Goal: Navigation & Orientation: Find specific page/section

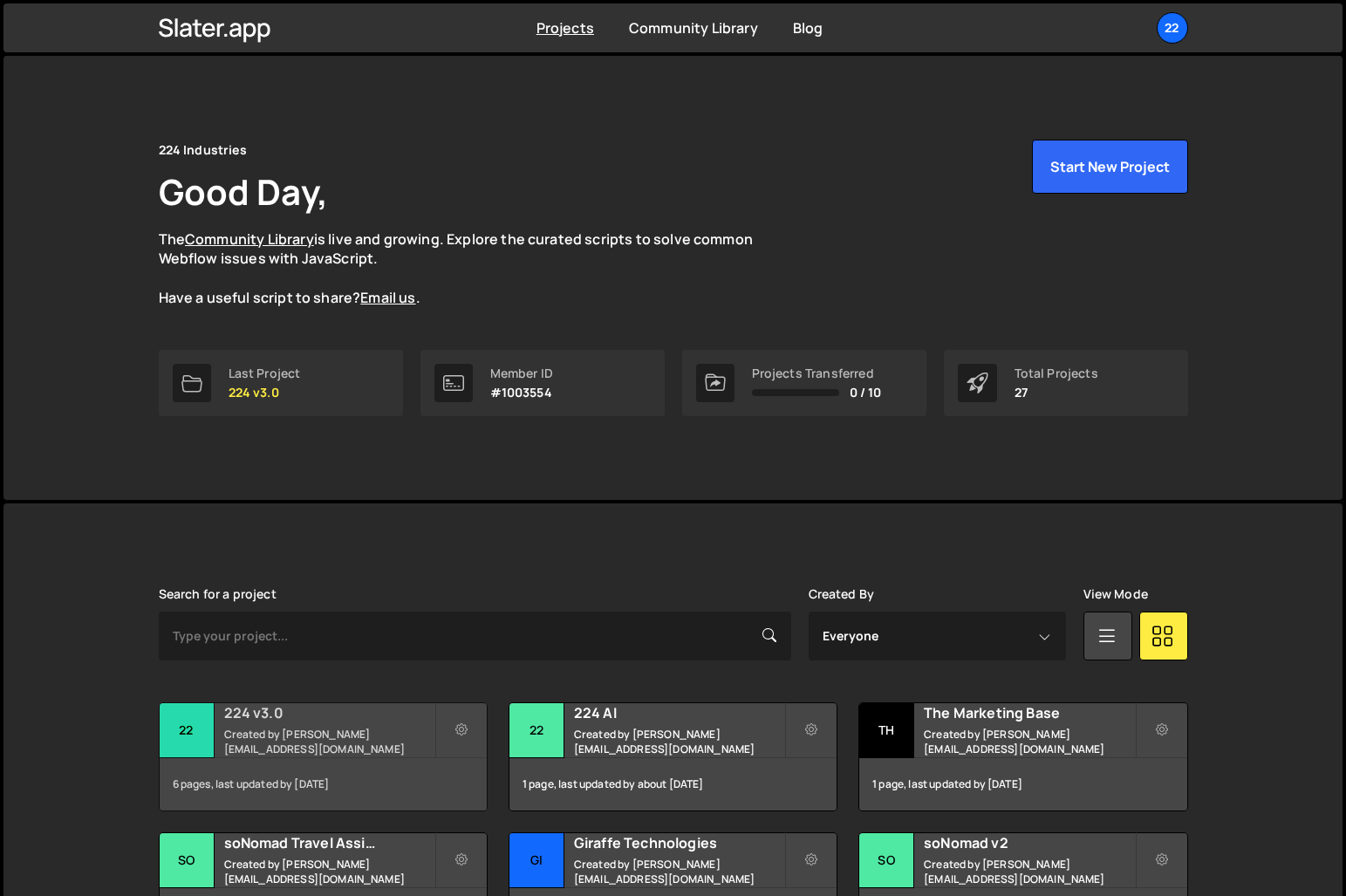
click at [382, 769] on div "6 pages, last updated by 3 days ago" at bounding box center [324, 784] width 327 height 52
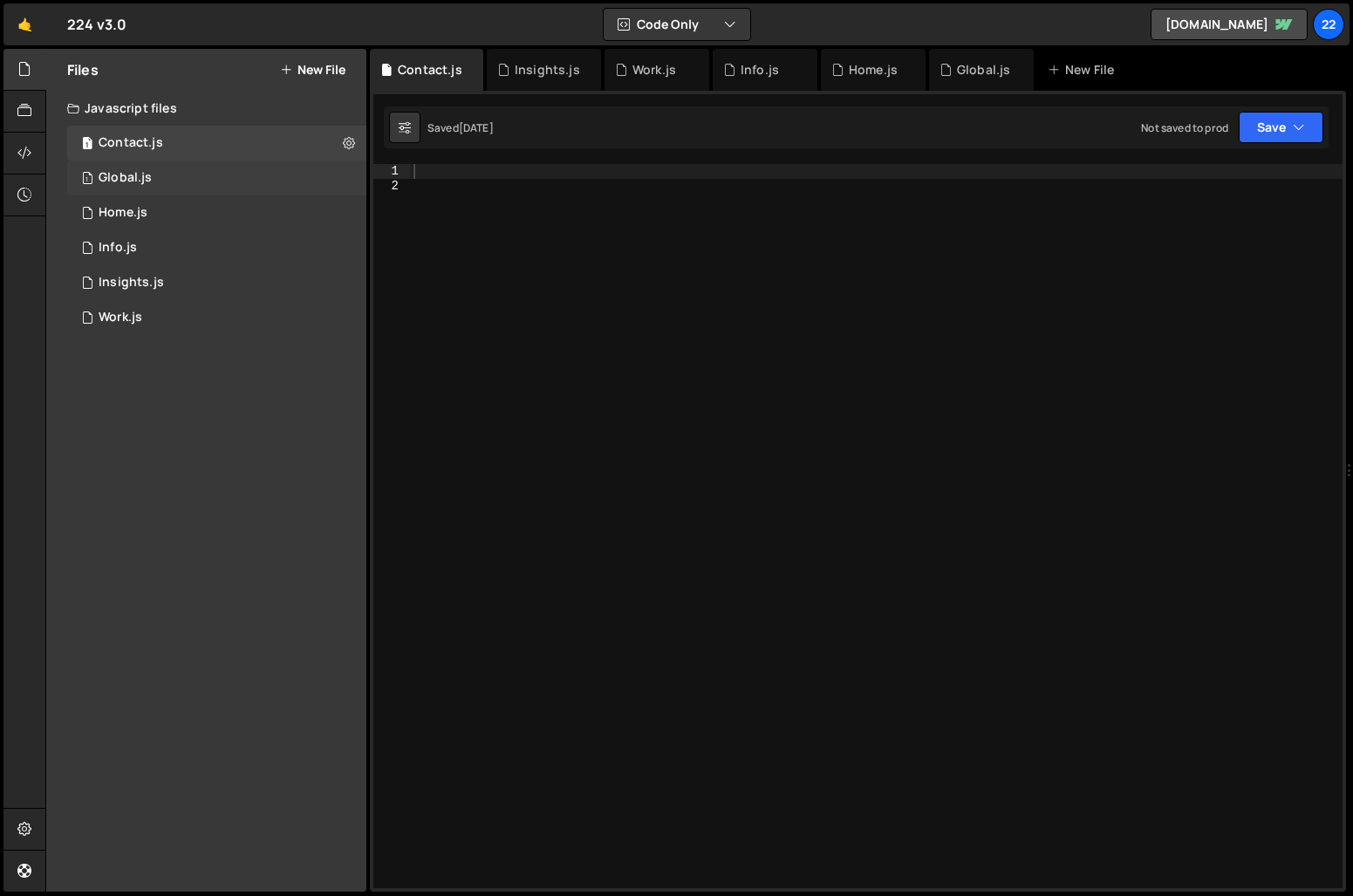
click at [159, 168] on div "1 Global.js 0" at bounding box center [217, 178] width 299 height 35
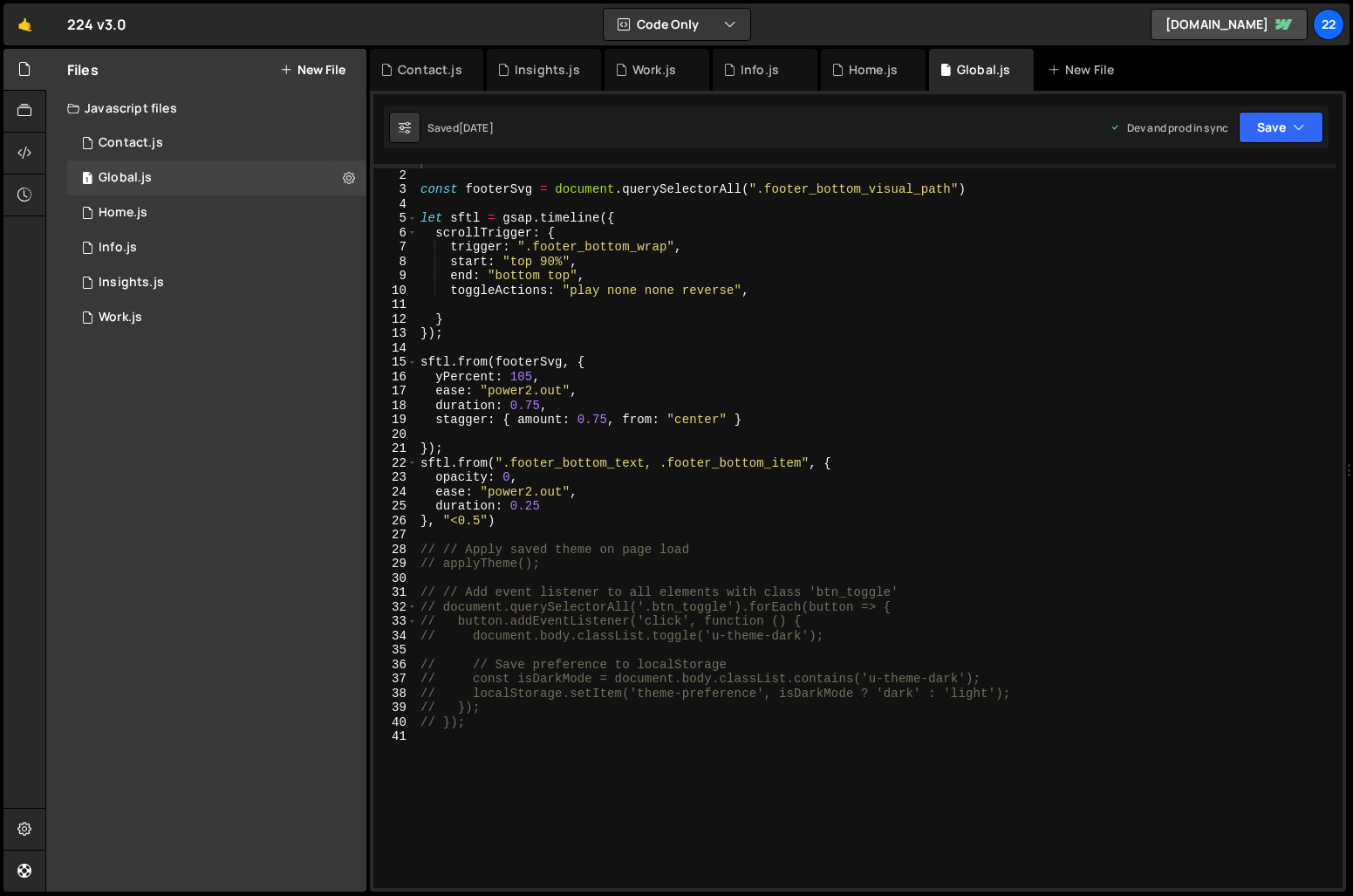
scroll to position [5, 0]
